Goal: Transaction & Acquisition: Book appointment/travel/reservation

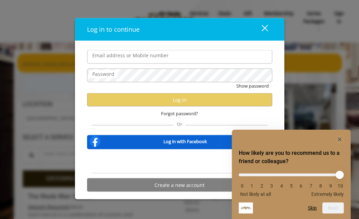
type input "**********"
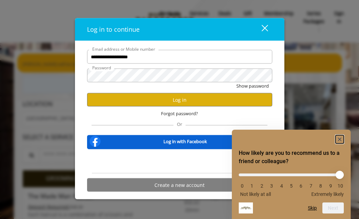
click at [339, 139] on rect "Hide survey" at bounding box center [339, 139] width 8 height 8
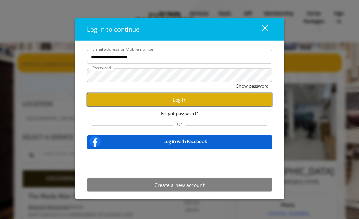
click at [186, 98] on button "Log in" at bounding box center [179, 99] width 185 height 13
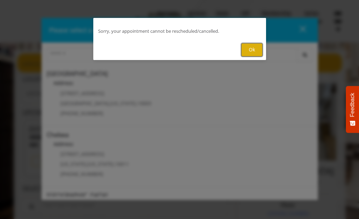
click at [242, 46] on button "Ok" at bounding box center [251, 49] width 21 height 13
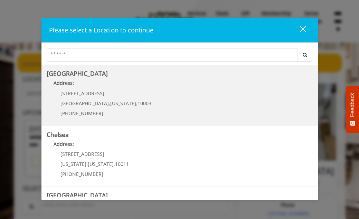
click at [153, 92] on Village "[GEOGRAPHIC_DATA] Address: [STREET_ADDRESS][US_STATE] (212) 598-1840" at bounding box center [180, 95] width 266 height 50
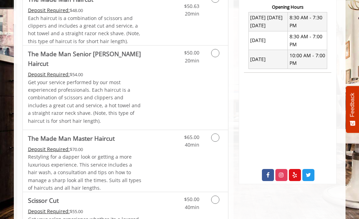
scroll to position [243, 0]
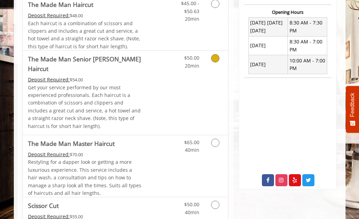
click at [215, 58] on icon "Grooming services" at bounding box center [215, 58] width 8 height 8
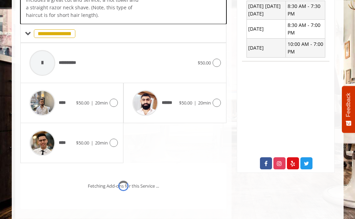
scroll to position [266, 0]
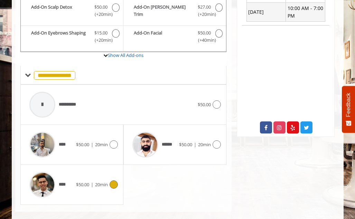
click at [113, 169] on div "**** $50.00 | 20min" at bounding box center [72, 185] width 92 height 33
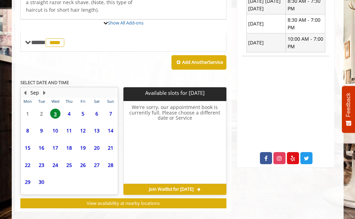
scroll to position [295, 0]
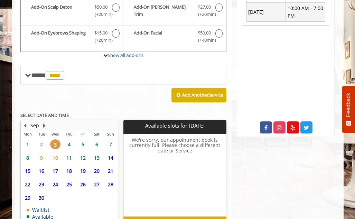
click at [67, 140] on span "4" at bounding box center [69, 145] width 10 height 10
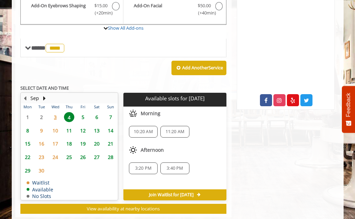
scroll to position [328, 0]
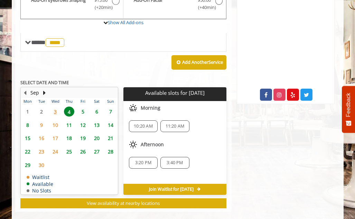
click at [70, 147] on span "25" at bounding box center [69, 152] width 10 height 10
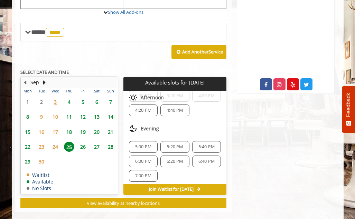
scroll to position [118, 0]
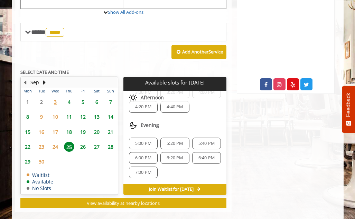
click at [145, 155] on span "6:00 PM" at bounding box center [143, 158] width 16 height 6
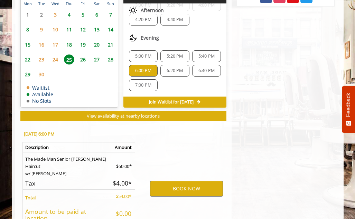
scroll to position [467, 0]
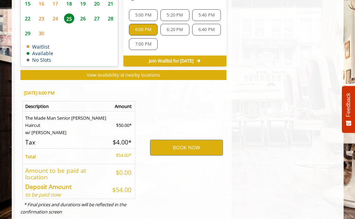
click at [184, 93] on div "BOOK NOW" at bounding box center [186, 148] width 90 height 129
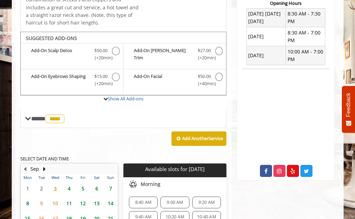
scroll to position [0, 0]
